Goal: Task Accomplishment & Management: Manage account settings

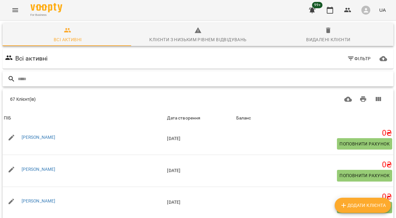
scroll to position [472, 0]
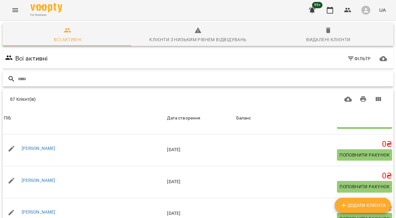
click at [72, 80] on input "text" at bounding box center [204, 79] width 373 height 10
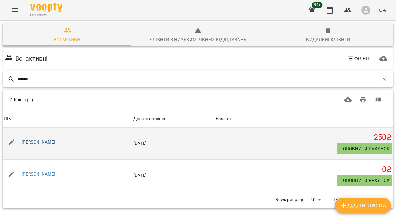
type input "******"
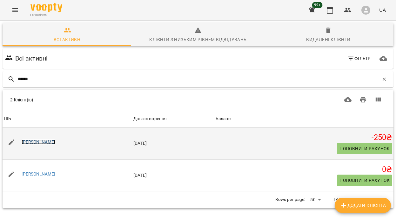
click at [46, 144] on link "[PERSON_NAME]" at bounding box center [39, 142] width 34 height 5
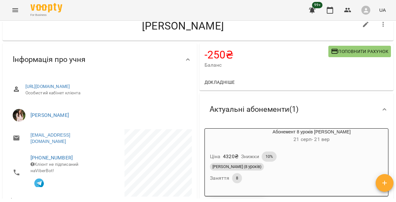
scroll to position [35, 0]
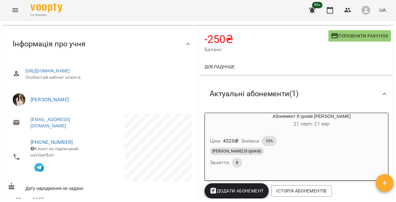
click at [160, 138] on div "**********" at bounding box center [197, 200] width 393 height 349
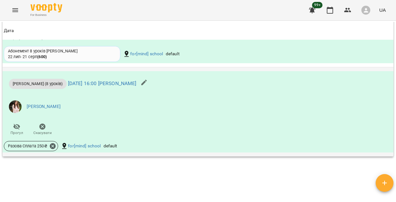
scroll to position [524, 0]
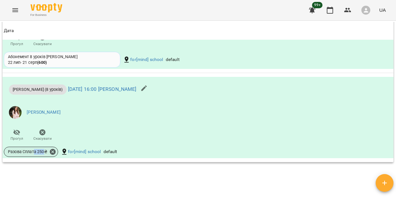
drag, startPoint x: 36, startPoint y: 152, endPoint x: 66, endPoint y: 177, distance: 39.5
click at [45, 154] on span "Разова Сплата 250 ₴" at bounding box center [27, 152] width 47 height 6
click at [71, 179] on div "**********" at bounding box center [197, 110] width 393 height 177
drag, startPoint x: 125, startPoint y: 154, endPoint x: 62, endPoint y: 146, distance: 63.6
click at [62, 147] on div "Разова Сплата 250 ₴ for[mind] school default" at bounding box center [133, 151] width 261 height 13
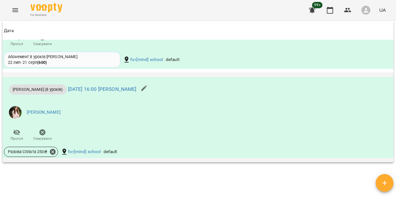
click at [75, 111] on li "[PERSON_NAME]" at bounding box center [133, 112] width 258 height 18
click at [53, 152] on icon at bounding box center [53, 152] width 6 height 6
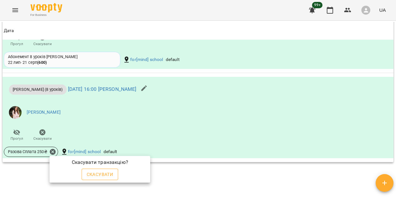
click at [94, 174] on span "Скасувати" at bounding box center [100, 174] width 27 height 8
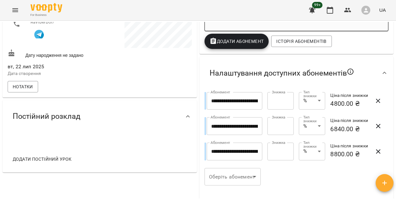
scroll to position [0, 0]
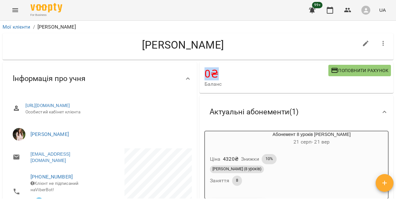
drag, startPoint x: 216, startPoint y: 77, endPoint x: 200, endPoint y: 76, distance: 16.0
click at [200, 76] on div "0 ₴ [PERSON_NAME] рахунок" at bounding box center [296, 77] width 194 height 31
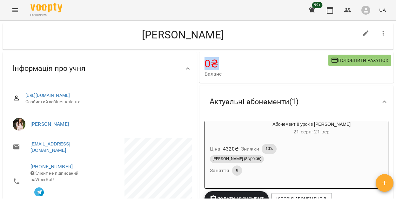
scroll to position [10, 0]
click at [219, 130] on div "button" at bounding box center [220, 128] width 30 height 15
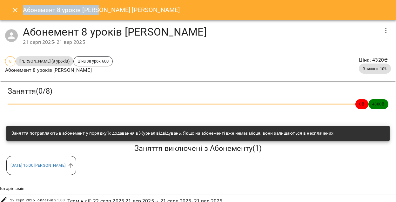
drag, startPoint x: 24, startPoint y: 9, endPoint x: 98, endPoint y: 9, distance: 74.6
click at [98, 9] on h6 "Абонемент 8 уроків [PERSON_NAME] Дорослі [PERSON_NAME]" at bounding box center [101, 10] width 157 height 10
click at [95, 10] on h6 "Абонемент 8 уроків [PERSON_NAME] Дорослі [PERSON_NAME]" at bounding box center [101, 10] width 157 height 10
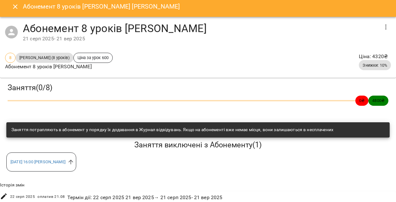
scroll to position [4, 0]
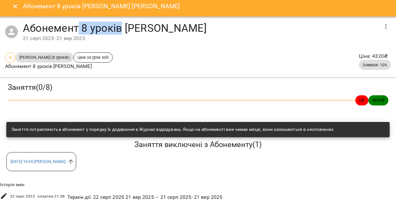
drag, startPoint x: 78, startPoint y: 27, endPoint x: 119, endPoint y: 28, distance: 41.0
click at [119, 28] on h4 "Абонемент 8 уроків [PERSON_NAME]" at bounding box center [200, 28] width 355 height 13
click at [118, 28] on h4 "Абонемент 8 уроків [PERSON_NAME]" at bounding box center [200, 28] width 355 height 13
click at [17, 11] on button "Close" at bounding box center [15, 6] width 15 height 15
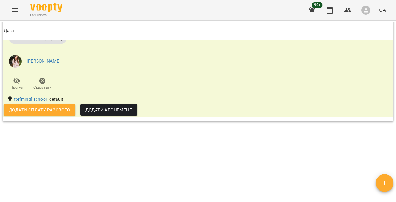
scroll to position [465, 0]
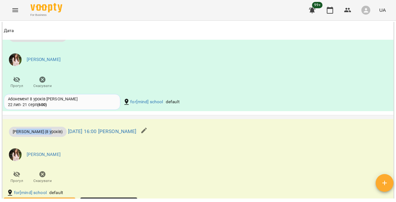
drag, startPoint x: 17, startPoint y: 131, endPoint x: 47, endPoint y: 134, distance: 30.0
click at [47, 134] on span "[PERSON_NAME] (8 уроків)" at bounding box center [38, 132] width 58 height 6
click at [47, 129] on div "[PERSON_NAME] (8 уроків)" at bounding box center [38, 132] width 58 height 10
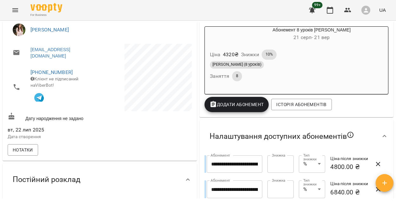
scroll to position [0, 0]
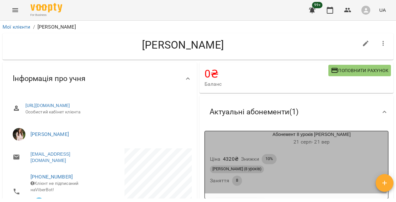
click at [229, 151] on div "Ціна 4320 ₴ Знижки 10% Індив Дорослі (8 уроків) Заняття 8" at bounding box center [296, 171] width 183 height 44
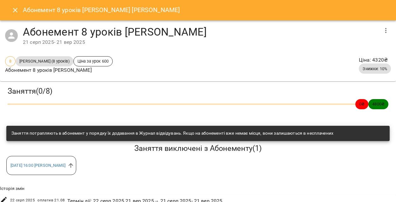
click at [382, 30] on icon "button" at bounding box center [386, 31] width 8 height 8
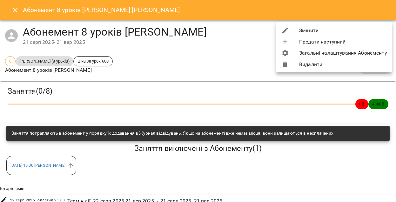
click at [298, 30] on div at bounding box center [290, 31] width 18 height 8
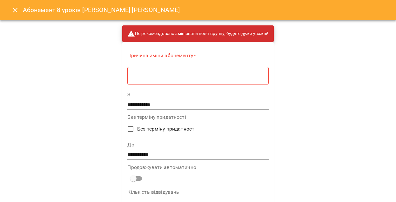
click at [151, 75] on textarea at bounding box center [198, 76] width 132 height 6
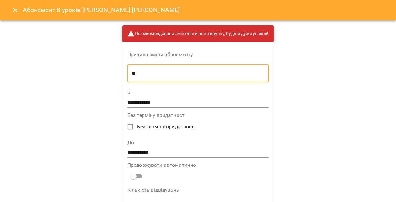
type textarea "*"
click at [130, 77] on div "* * ​" at bounding box center [197, 73] width 141 height 18
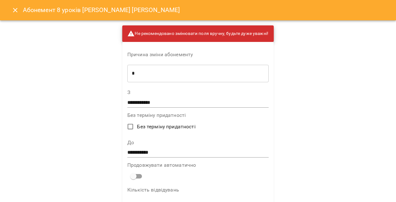
click at [130, 77] on div "* * ​" at bounding box center [197, 73] width 141 height 18
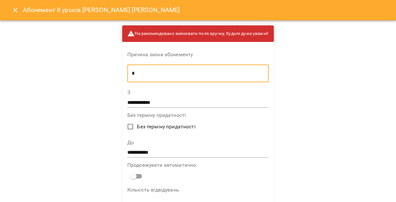
click at [132, 71] on textarea "*" at bounding box center [198, 73] width 132 height 6
type textarea "**********"
click at [143, 103] on input "**********" at bounding box center [197, 102] width 141 height 10
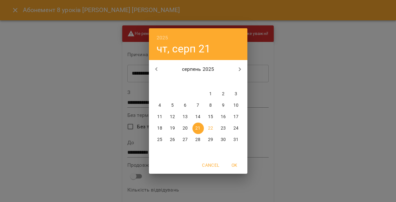
click at [195, 127] on span "21" at bounding box center [197, 128] width 11 height 6
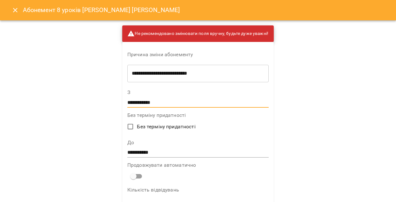
click at [163, 106] on input "**********" at bounding box center [197, 102] width 141 height 10
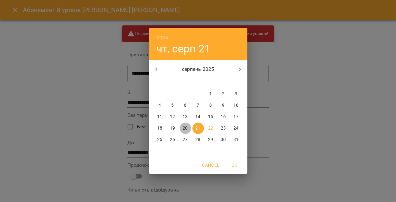
click at [189, 127] on span "20" at bounding box center [185, 128] width 11 height 6
type input "**********"
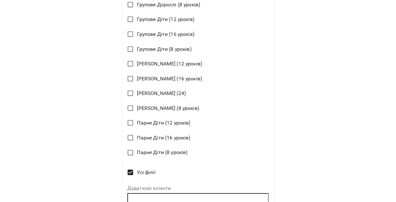
scroll to position [557, 0]
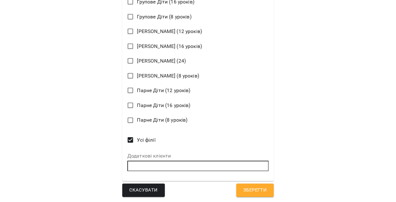
click at [245, 193] on span "Зберегти" at bounding box center [254, 190] width 23 height 8
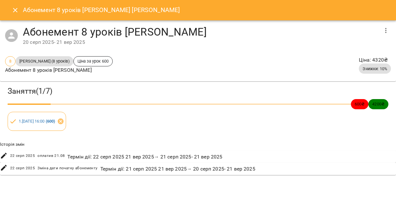
click at [25, 39] on div "[DATE] - [DATE]" at bounding box center [200, 42] width 355 height 8
drag, startPoint x: 28, startPoint y: 42, endPoint x: 60, endPoint y: 43, distance: 31.8
click at [60, 43] on div "Абонемент 8 уроків Індив Дорослі [DATE] - [DATE]" at bounding box center [198, 35] width 396 height 31
click at [59, 43] on div "[DATE] - [DATE]" at bounding box center [200, 42] width 355 height 8
click at [14, 11] on icon "Close" at bounding box center [15, 10] width 4 height 4
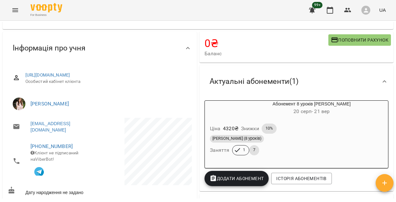
scroll to position [0, 0]
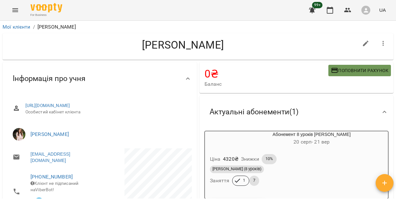
drag, startPoint x: 329, startPoint y: 75, endPoint x: 328, endPoint y: 72, distance: 3.2
click at [329, 74] on button "Поповнити рахунок" at bounding box center [359, 70] width 63 height 11
click at [334, 68] on span "Поповнити рахунок" at bounding box center [359, 71] width 57 height 8
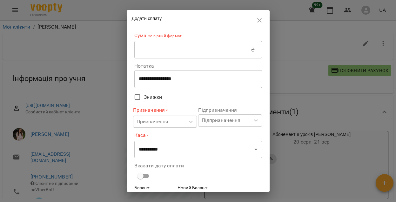
click at [188, 49] on input "text" at bounding box center [192, 50] width 117 height 18
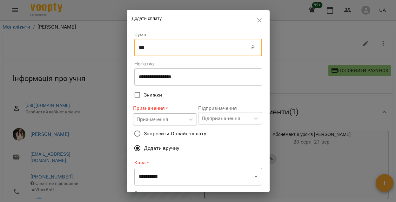
type input "***"
click at [176, 120] on div "Призначення" at bounding box center [158, 120] width 51 height 12
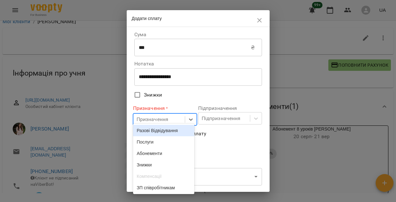
scroll to position [6, 0]
click at [172, 133] on div "Разові Відвідування" at bounding box center [164, 129] width 62 height 11
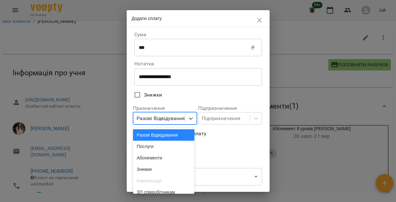
click at [173, 122] on div "Разові Відвідування" at bounding box center [161, 119] width 49 height 8
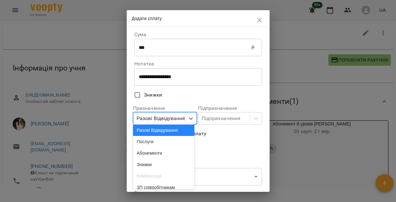
scroll to position [11, 0]
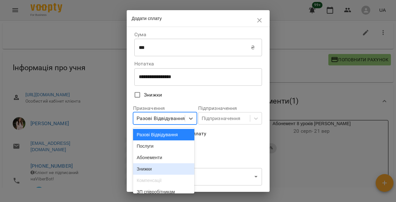
click at [174, 170] on div "Знижки" at bounding box center [164, 168] width 62 height 11
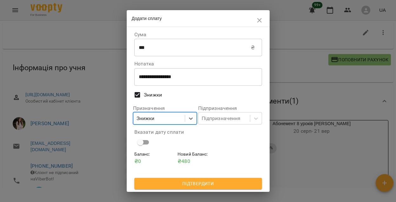
scroll to position [1, 0]
click at [184, 183] on span "Підтвердити" at bounding box center [197, 184] width 117 height 8
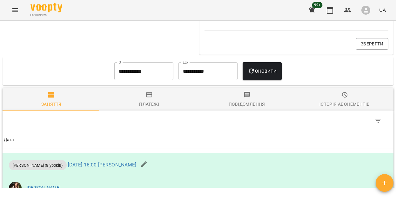
scroll to position [0, 0]
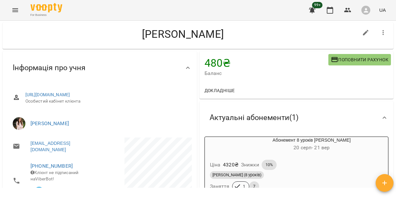
drag, startPoint x: 203, startPoint y: 59, endPoint x: 242, endPoint y: 61, distance: 38.5
drag, startPoint x: 225, startPoint y: 61, endPoint x: 200, endPoint y: 60, distance: 25.1
click at [200, 60] on div "480 ₴ Баланс Поповнити рахунок" at bounding box center [296, 66] width 194 height 31
click at [204, 60] on h4 "480 ₴" at bounding box center [266, 63] width 124 height 13
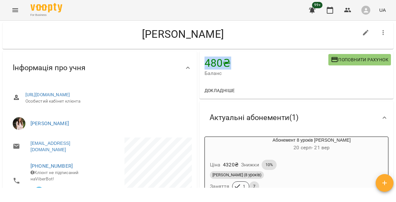
drag, startPoint x: 201, startPoint y: 62, endPoint x: 232, endPoint y: 63, distance: 31.1
click at [232, 63] on div "480 ₴ Баланс Поповнити рахунок" at bounding box center [296, 66] width 194 height 31
click at [232, 63] on h4 "480 ₴" at bounding box center [266, 63] width 124 height 13
drag, startPoint x: 237, startPoint y: 59, endPoint x: 198, endPoint y: 62, distance: 39.2
click at [199, 63] on div "480 ₴ Баланс Поповнити рахунок" at bounding box center [296, 66] width 194 height 31
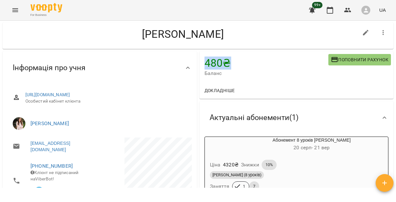
click at [204, 67] on h4 "480 ₴" at bounding box center [266, 63] width 124 height 13
drag, startPoint x: 201, startPoint y: 65, endPoint x: 235, endPoint y: 64, distance: 34.0
click at [235, 64] on div "480 ₴ Баланс Поповнити рахунок" at bounding box center [296, 66] width 194 height 31
click at [223, 64] on h4 "480 ₴" at bounding box center [266, 63] width 124 height 13
drag, startPoint x: 224, startPoint y: 63, endPoint x: 203, endPoint y: 61, distance: 21.6
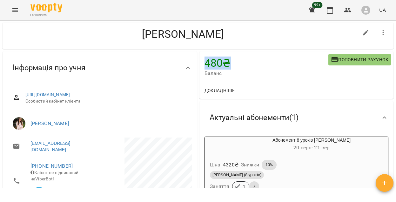
click at [204, 61] on h4 "480 ₴" at bounding box center [266, 63] width 124 height 13
click at [205, 62] on h4 "480 ₴" at bounding box center [266, 63] width 124 height 13
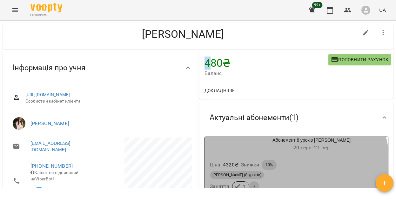
drag, startPoint x: 234, startPoint y: 173, endPoint x: 244, endPoint y: 171, distance: 10.6
click at [244, 171] on div "[PERSON_NAME] (8 уроків)" at bounding box center [297, 175] width 176 height 10
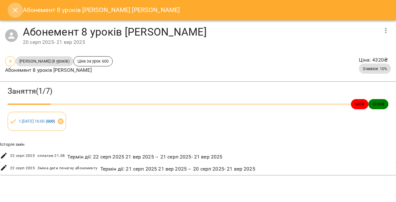
click at [17, 11] on icon "Close" at bounding box center [15, 10] width 4 height 4
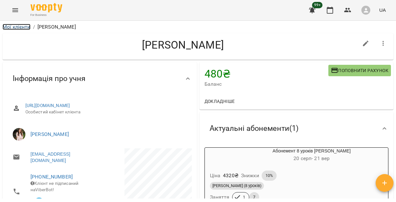
click at [22, 27] on link "Мої клієнти" at bounding box center [17, 27] width 28 height 6
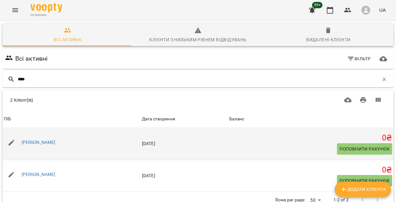
scroll to position [16, 0]
type input "****"
click at [43, 140] on link "[PERSON_NAME]" at bounding box center [39, 142] width 34 height 5
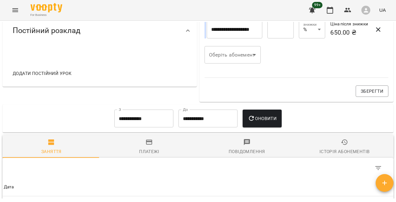
scroll to position [347, 0]
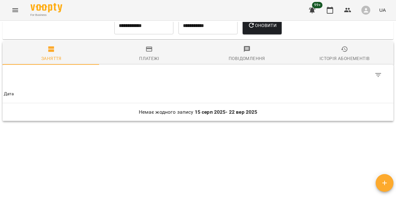
click at [320, 59] on div "Історія абонементів" at bounding box center [344, 59] width 50 height 8
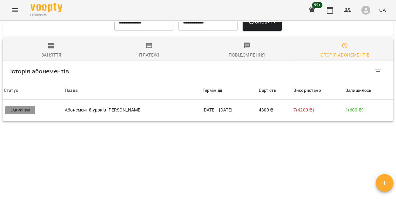
scroll to position [0, 0]
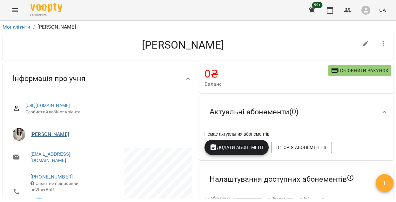
drag, startPoint x: 80, startPoint y: 138, endPoint x: 32, endPoint y: 141, distance: 48.3
click at [25, 139] on li "[PERSON_NAME]" at bounding box center [100, 134] width 184 height 18
click at [113, 146] on ul "[PERSON_NAME]" at bounding box center [100, 134] width 184 height 23
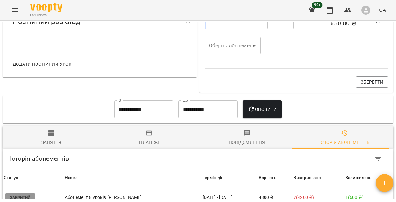
scroll to position [350, 0]
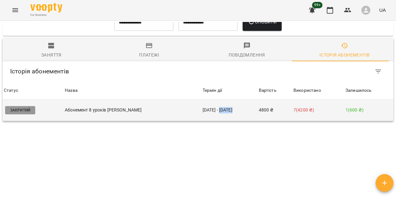
drag, startPoint x: 212, startPoint y: 110, endPoint x: 224, endPoint y: 110, distance: 12.1
click at [224, 110] on td "[DATE] - [DATE]" at bounding box center [229, 110] width 56 height 21
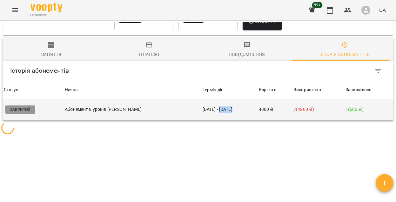
click at [224, 110] on td "[DATE] - [DATE]" at bounding box center [229, 109] width 56 height 21
click at [224, 110] on body "**********" at bounding box center [198, 111] width 396 height 223
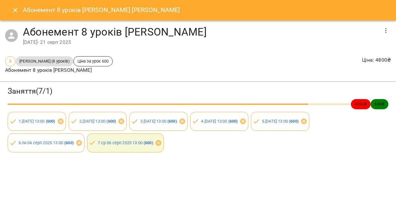
click at [18, 10] on icon "Close" at bounding box center [15, 10] width 8 height 8
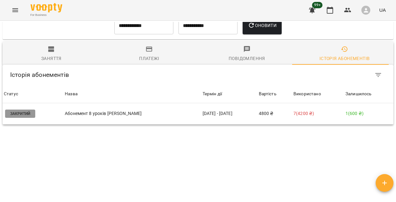
scroll to position [346, 0]
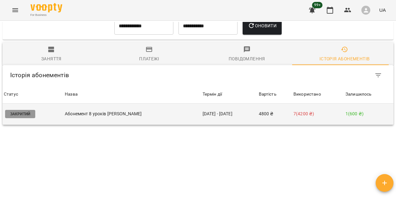
click at [155, 115] on p "Абонемент 8 уроків [PERSON_NAME]" at bounding box center [132, 113] width 135 height 7
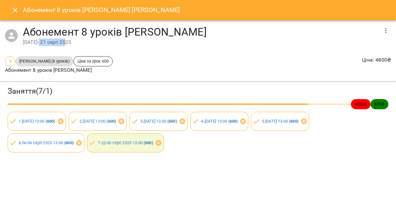
drag, startPoint x: 76, startPoint y: 43, endPoint x: 80, endPoint y: 43, distance: 4.1
click at [80, 43] on div "[DATE] - [DATE]" at bounding box center [200, 42] width 355 height 8
click at [79, 43] on div "[DATE] - [DATE]" at bounding box center [200, 42] width 355 height 8
click at [13, 11] on icon "Close" at bounding box center [15, 10] width 8 height 8
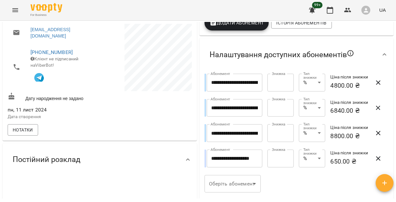
scroll to position [350, 0]
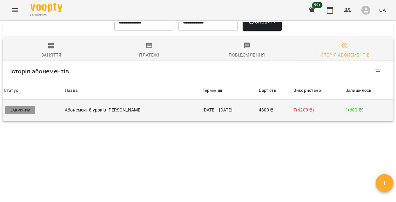
drag, startPoint x: 212, startPoint y: 110, endPoint x: 227, endPoint y: 110, distance: 14.3
click at [227, 110] on td "[DATE] - [DATE]" at bounding box center [229, 110] width 56 height 21
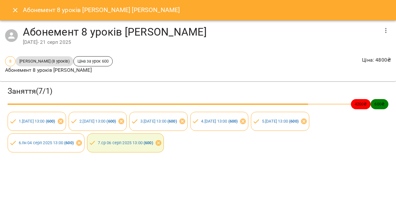
drag, startPoint x: 17, startPoint y: 11, endPoint x: 48, endPoint y: 38, distance: 40.9
click at [17, 11] on icon "Close" at bounding box center [15, 10] width 8 height 8
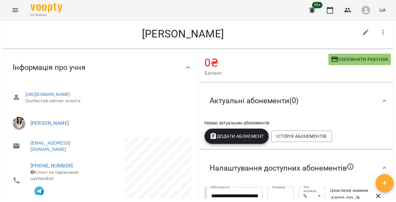
scroll to position [0, 0]
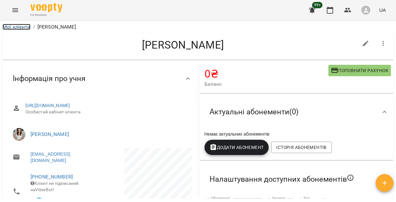
click at [18, 27] on link "Мої клієнти" at bounding box center [17, 27] width 28 height 6
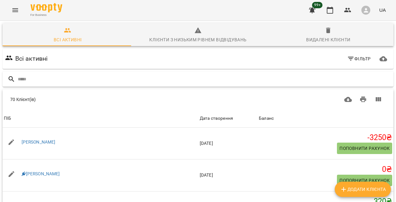
click at [108, 82] on input "text" at bounding box center [204, 79] width 373 height 10
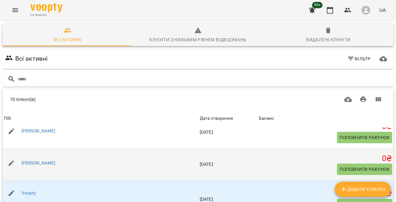
scroll to position [111, 0]
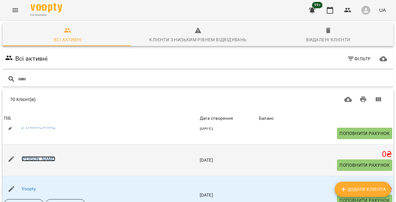
click at [33, 158] on link "[PERSON_NAME]" at bounding box center [39, 158] width 34 height 5
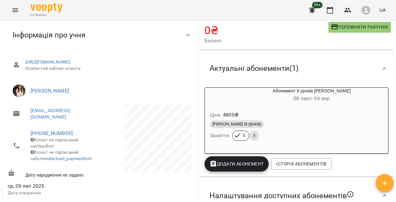
scroll to position [88, 0]
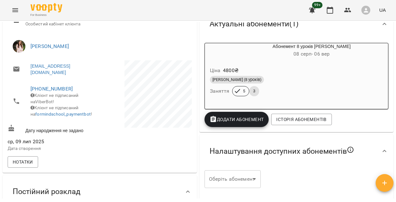
click at [229, 65] on div "Ціна 4800 ₴ Індив Дорослі (8 уроків) Заняття 5 3" at bounding box center [296, 82] width 183 height 43
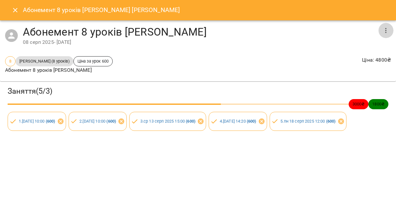
click at [386, 30] on icon "button" at bounding box center [386, 31] width 8 height 8
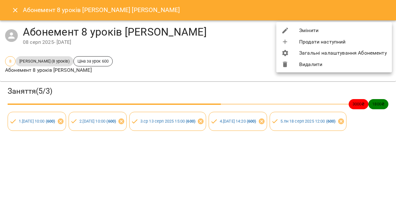
click at [325, 57] on li "Загальні налаштування Абонементу" at bounding box center [334, 52] width 116 height 11
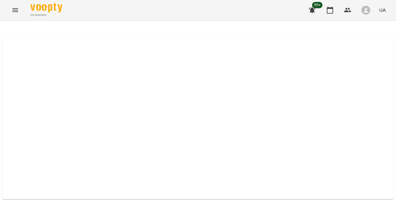
select select "*****"
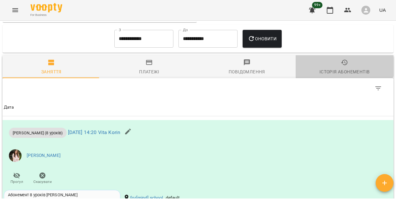
click at [335, 66] on span "Історія абонементів" at bounding box center [344, 67] width 90 height 17
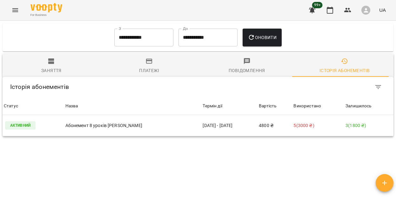
click at [33, 77] on button "Заняття" at bounding box center [52, 65] width 98 height 23
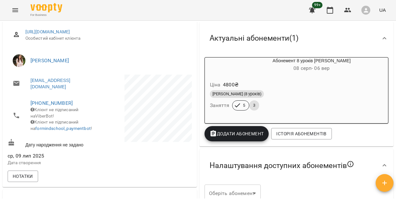
scroll to position [75, 0]
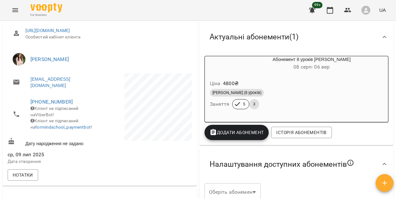
click at [324, 83] on div "Ціна 4800 ₴" at bounding box center [297, 83] width 176 height 11
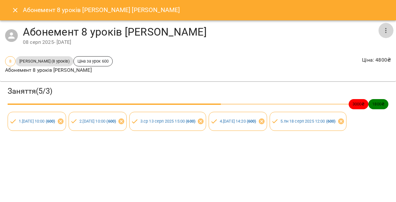
click at [390, 31] on button "button" at bounding box center [385, 30] width 15 height 15
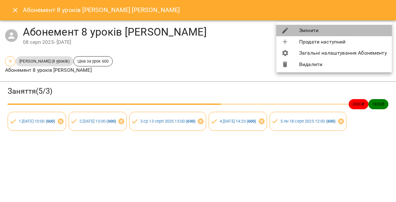
click at [340, 33] on li "Змінити" at bounding box center [334, 30] width 116 height 11
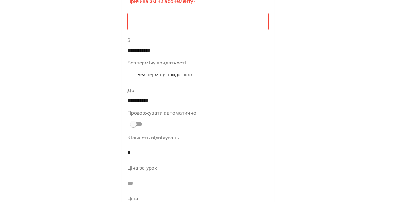
scroll to position [0, 0]
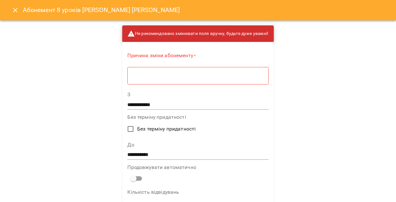
click at [14, 11] on icon "Close" at bounding box center [15, 10] width 4 height 4
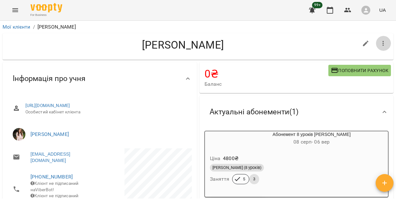
click at [384, 39] on button "button" at bounding box center [383, 43] width 15 height 15
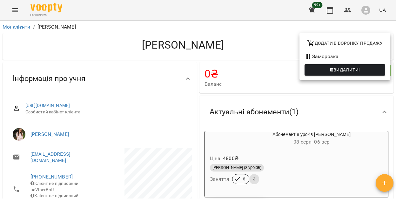
click at [329, 55] on li "Заморозка" at bounding box center [344, 56] width 91 height 11
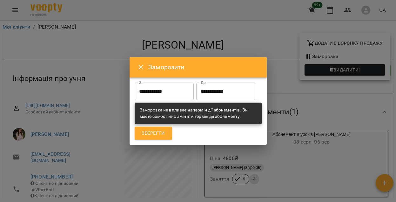
drag, startPoint x: 157, startPoint y: 109, endPoint x: 222, endPoint y: 116, distance: 65.7
click at [215, 115] on div "Заморозка не впливає на термін дії абонементів. Ви маєте самостійно змінити тер…" at bounding box center [198, 112] width 117 height 17
drag, startPoint x: 237, startPoint y: 117, endPoint x: 159, endPoint y: 115, distance: 77.5
click at [159, 115] on div "Заморозка не впливає на термін дії абонементів. Ви маєте самостійно змінити тер…" at bounding box center [198, 112] width 117 height 17
click at [156, 111] on div "Заморозка не впливає на термін дії абонементів. Ви маєте самостійно змінити тер…" at bounding box center [198, 112] width 117 height 17
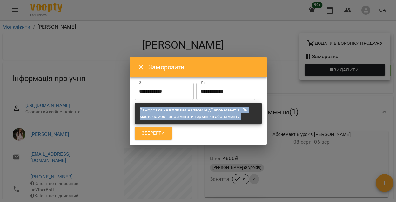
drag, startPoint x: 135, startPoint y: 110, endPoint x: 261, endPoint y: 116, distance: 125.5
click at [261, 116] on div "Заморозка не впливає на термін дії абонементів. Ви маєте самостійно змінити тер…" at bounding box center [198, 113] width 127 height 21
click at [249, 116] on div "Заморозка не впливає на термін дії абонементів. Ви маєте самостійно змінити тер…" at bounding box center [198, 112] width 117 height 17
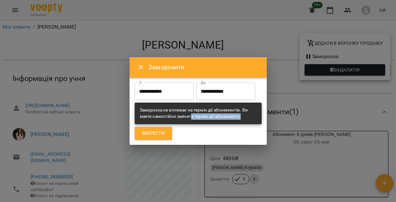
drag, startPoint x: 249, startPoint y: 116, endPoint x: 191, endPoint y: 113, distance: 57.9
click at [191, 113] on div "Заморозка не впливає на термін дії абонементів. Ви маєте самостійно змінити тер…" at bounding box center [198, 112] width 117 height 17
click at [213, 117] on div "Заморозка не впливає на термін дії абонементів. Ви маєте самостійно змінити тер…" at bounding box center [198, 112] width 117 height 17
drag, startPoint x: 197, startPoint y: 117, endPoint x: 239, endPoint y: 117, distance: 42.5
click at [239, 117] on div "Заморозка не впливає на термін дії абонементів. Ви маєте самостійно змінити тер…" at bounding box center [198, 112] width 117 height 17
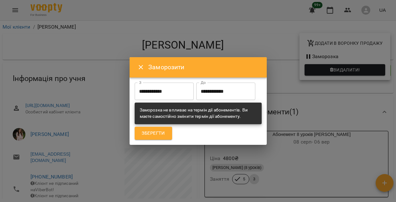
click at [237, 112] on div "Заморозка не впливає на термін дії абонементів. Ви маєте самостійно змінити тер…" at bounding box center [198, 112] width 117 height 17
click at [142, 67] on icon "Close" at bounding box center [141, 67] width 8 height 8
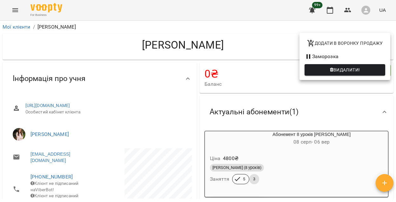
click at [322, 97] on div at bounding box center [198, 101] width 396 height 202
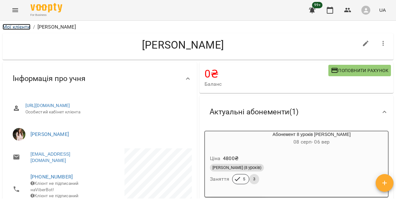
click at [8, 29] on link "Мої клієнти" at bounding box center [17, 27] width 28 height 6
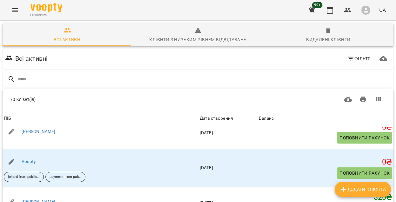
scroll to position [139, 0]
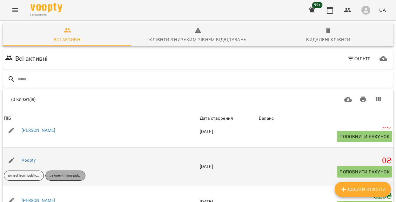
click at [65, 175] on p "payment from public" at bounding box center [66, 175] width 32 height 5
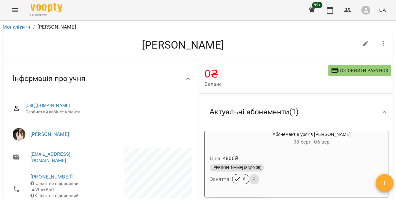
click at [14, 17] on button "Menu" at bounding box center [15, 10] width 15 height 15
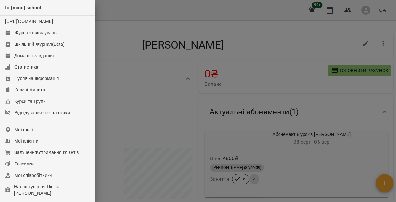
click at [147, 68] on div at bounding box center [198, 101] width 396 height 202
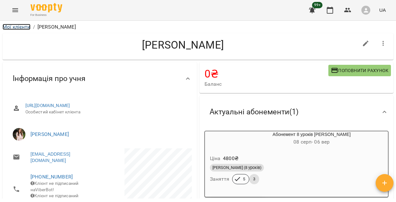
click at [23, 27] on link "Мої клієнти" at bounding box center [17, 27] width 28 height 6
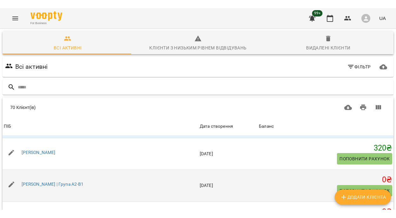
scroll to position [196, 0]
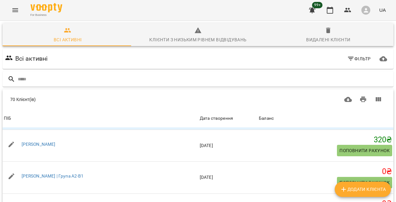
click at [80, 45] on span at bounding box center [67, 45] width 129 height 1
